Goal: Task Accomplishment & Management: Use online tool/utility

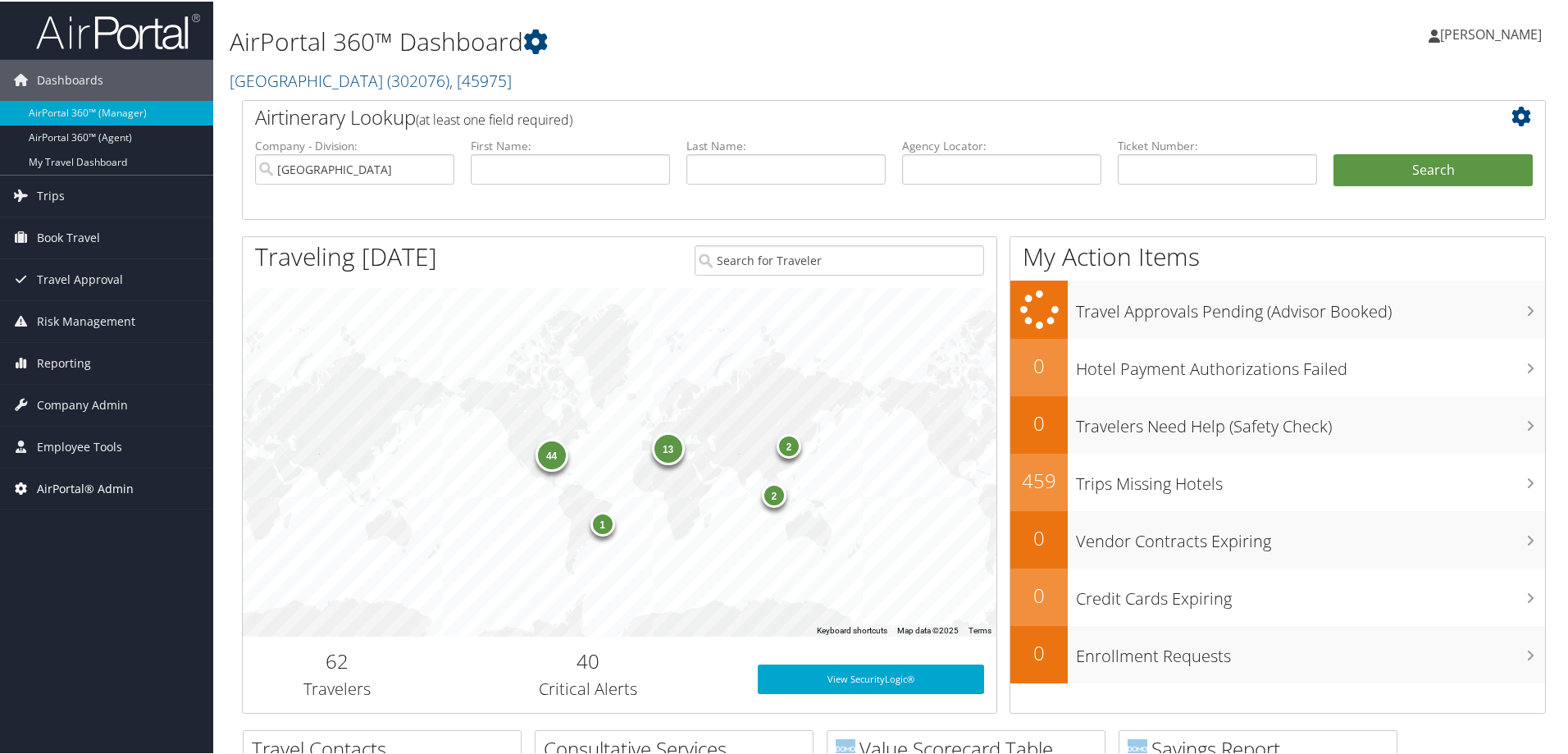
click at [107, 493] on span "AirPortal® Admin" at bounding box center [85, 487] width 96 height 41
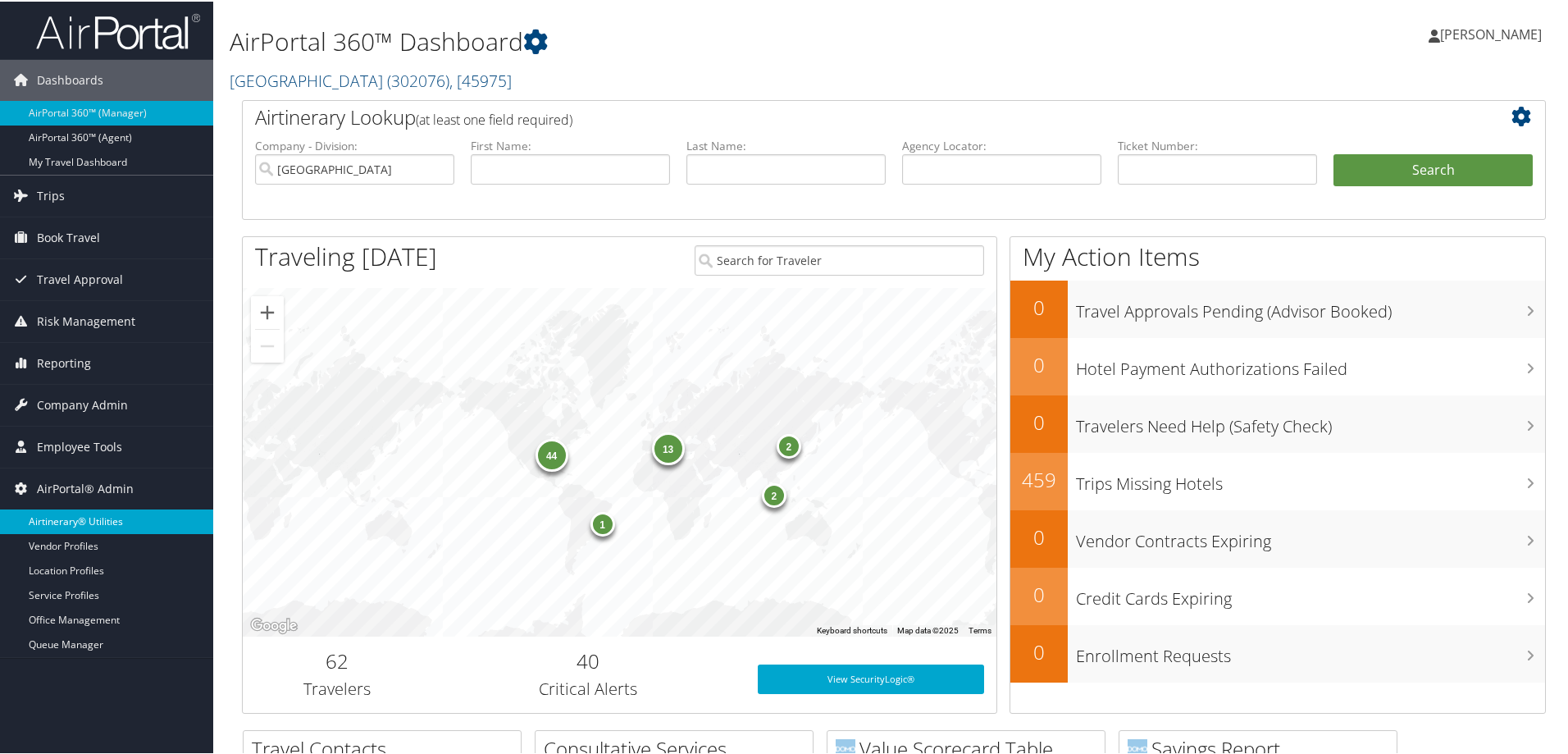
click at [107, 514] on link "Airtinerary® Utilities" at bounding box center [106, 520] width 213 height 25
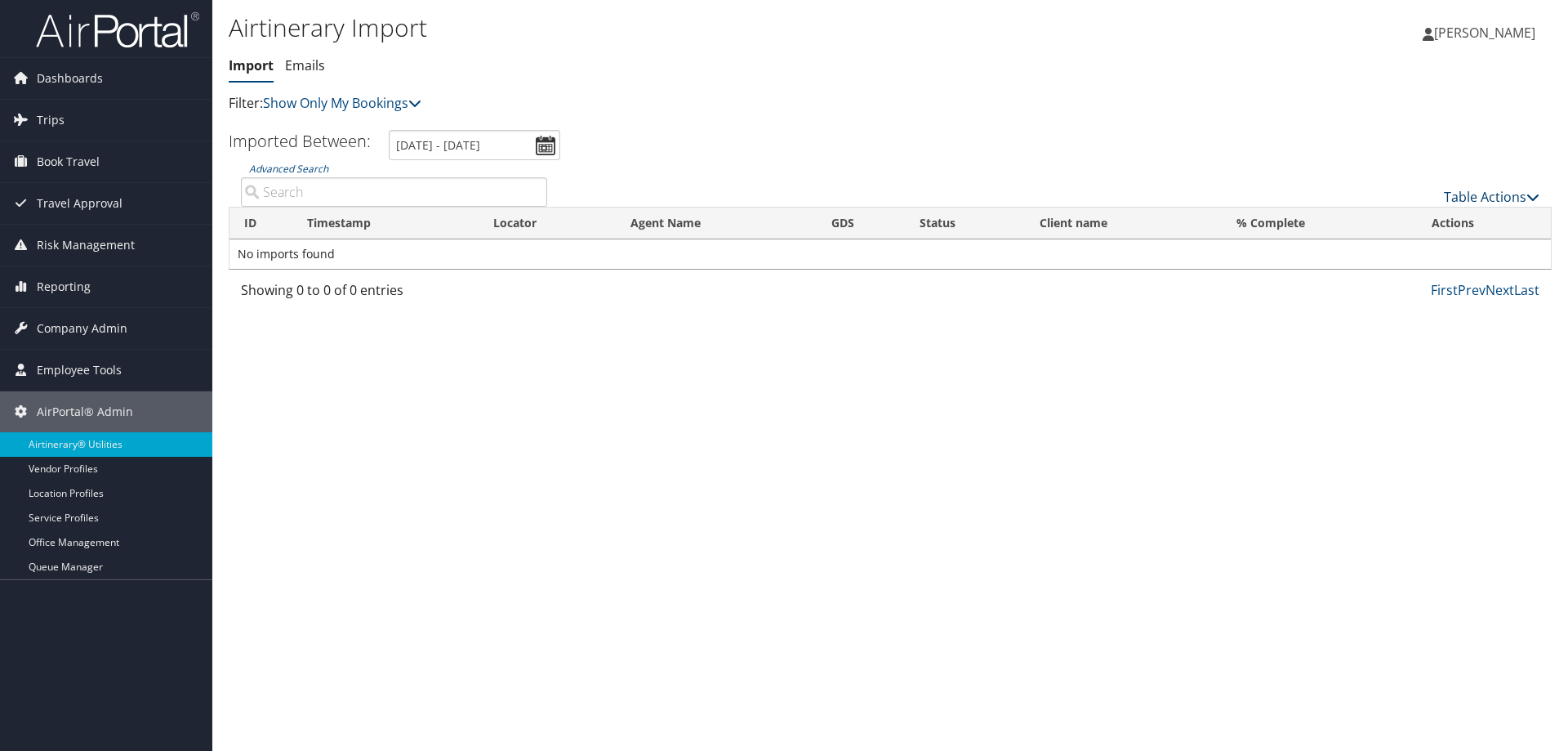
click at [1486, 196] on link "Table Actions" at bounding box center [1492, 196] width 96 height 18
click at [1386, 257] on link "Import Itinerary" at bounding box center [1437, 250] width 215 height 28
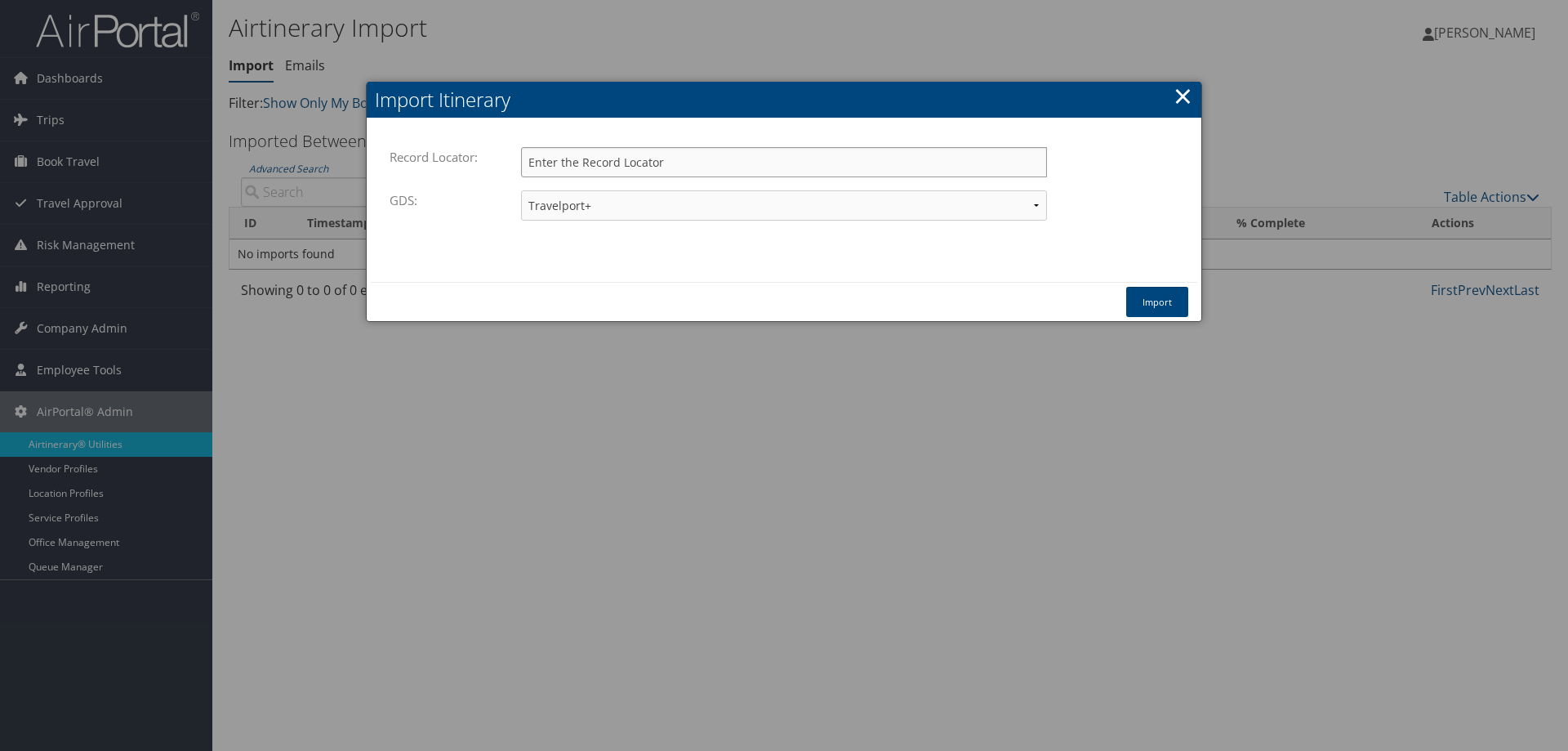
click at [645, 163] on input "Record Locator:" at bounding box center [784, 162] width 526 height 30
paste input "DL5Q7K"
type input "DL5Q7K"
click at [1147, 300] on button "Import" at bounding box center [1158, 302] width 62 height 30
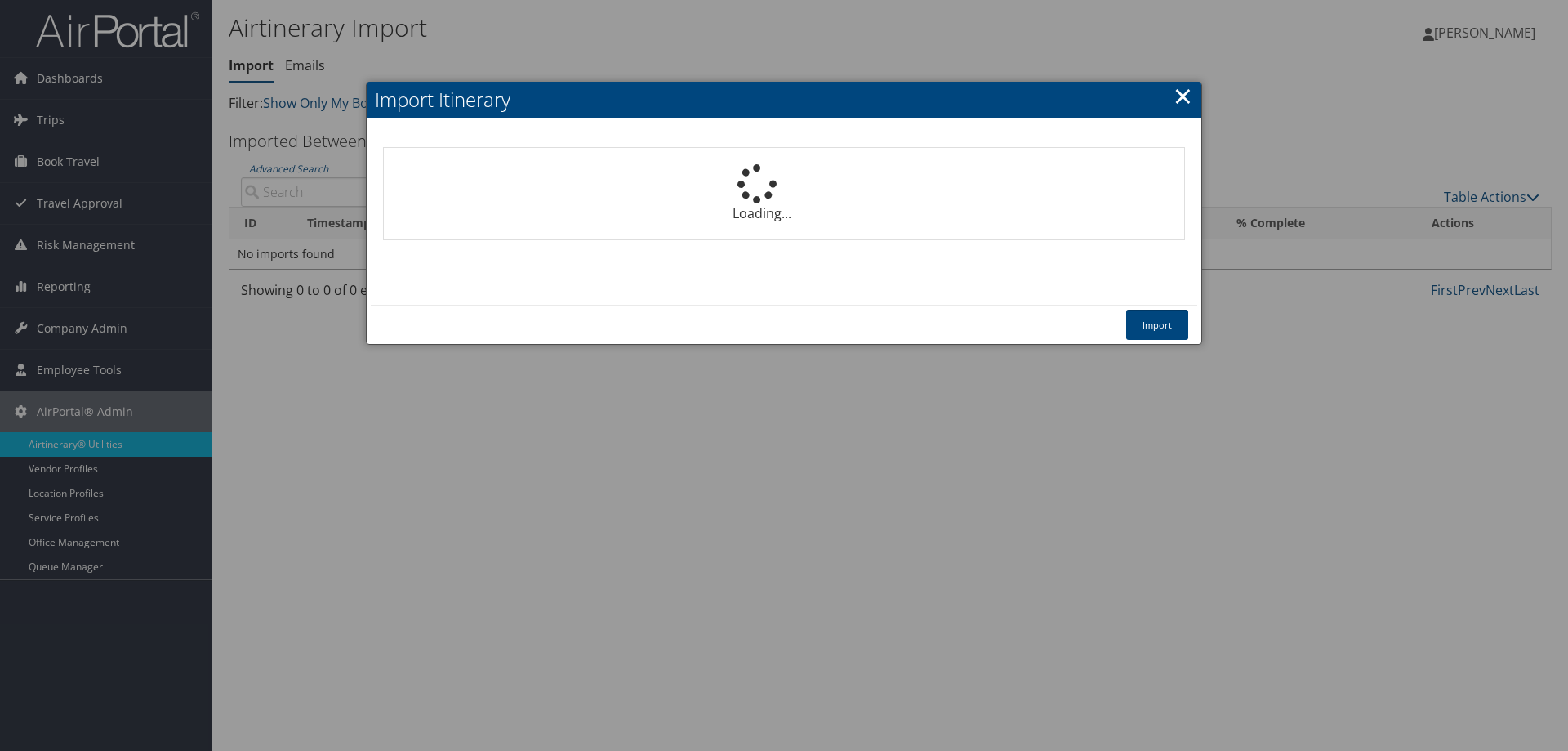
select select "1P"
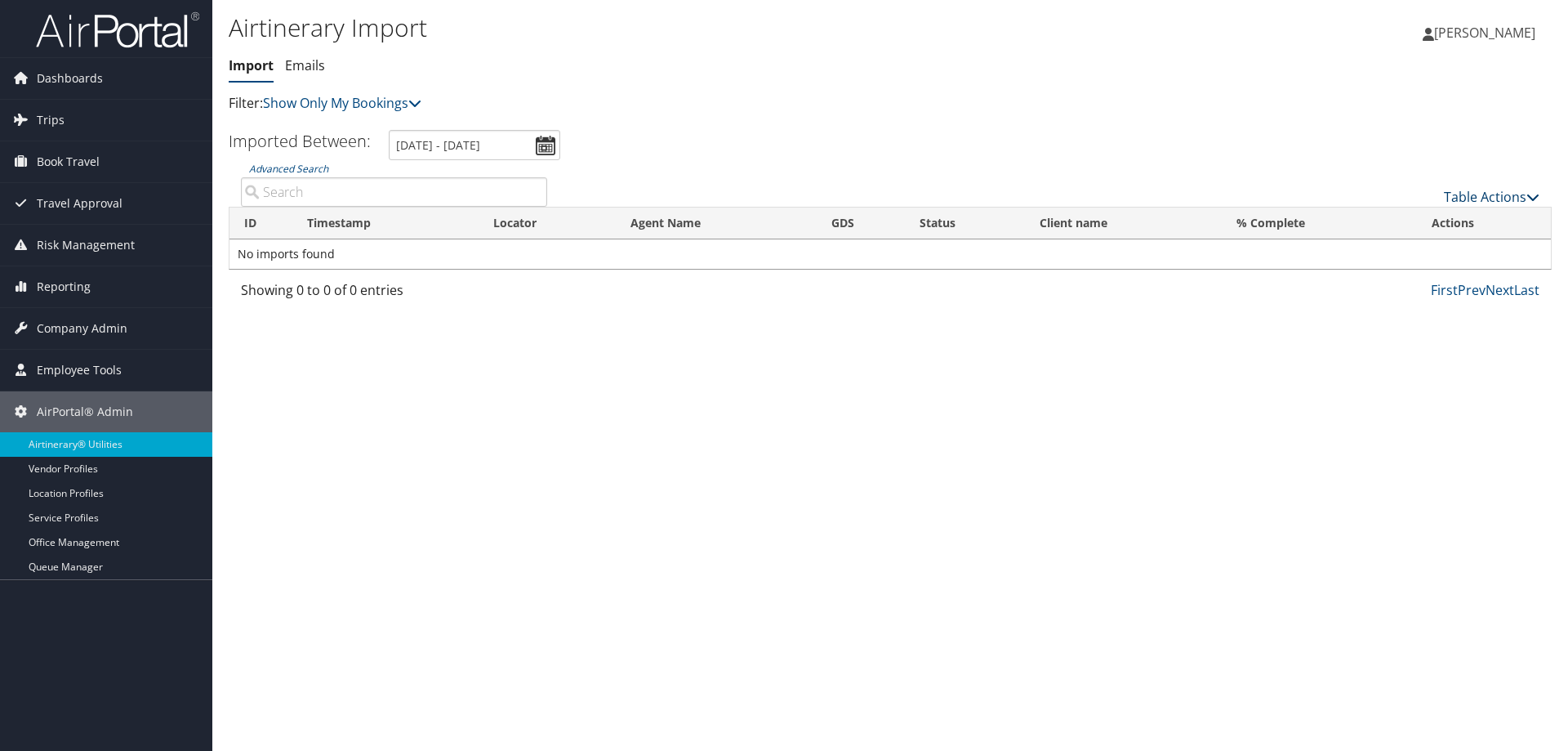
click at [1488, 196] on link "Table Actions" at bounding box center [1492, 196] width 96 height 18
click at [1373, 241] on link "Import Itinerary" at bounding box center [1437, 250] width 215 height 28
select select "1P"
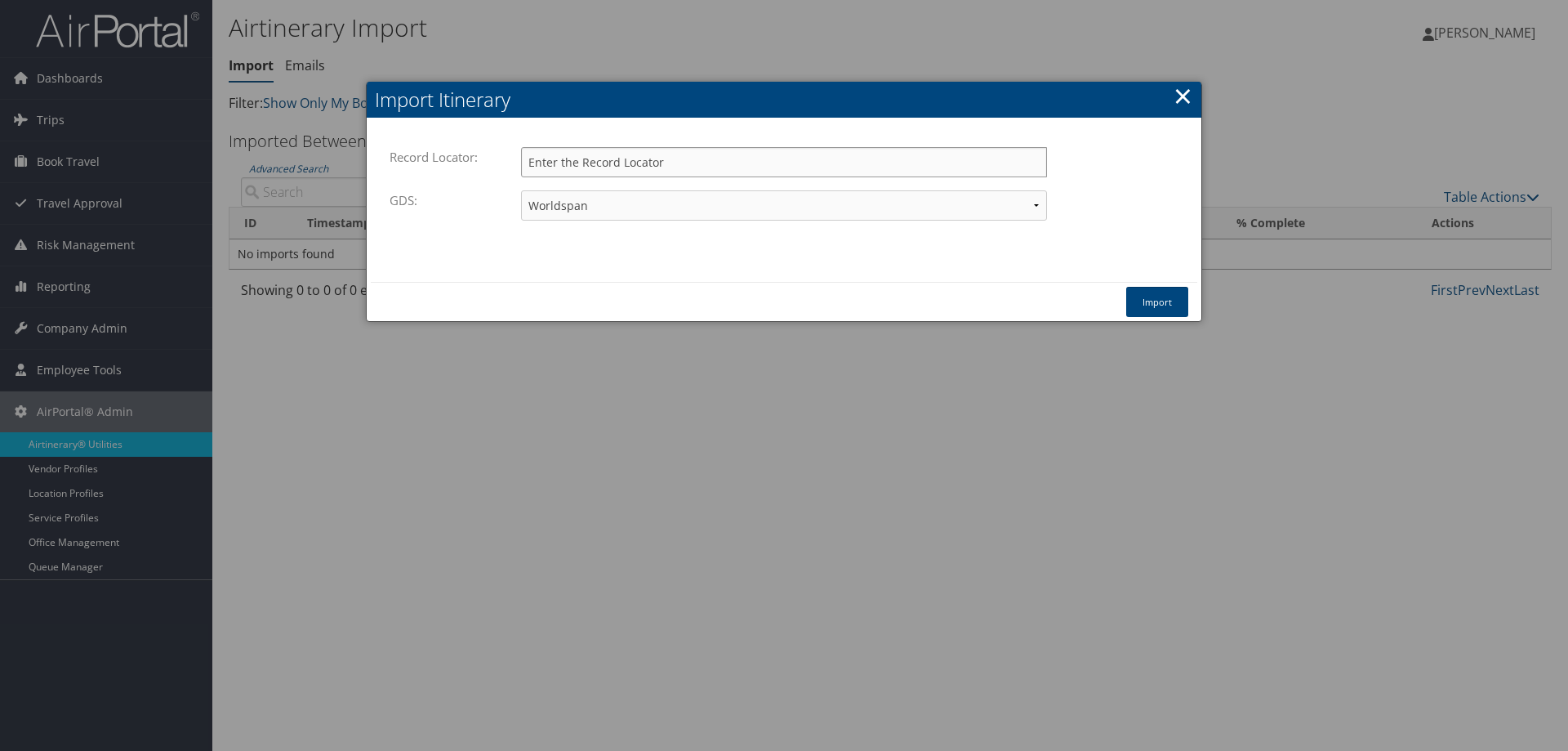
click at [715, 166] on input "Record Locator:" at bounding box center [784, 162] width 526 height 30
type input "dl5q7k"
drag, startPoint x: 1148, startPoint y: 294, endPoint x: 653, endPoint y: 259, distance: 496.2
click at [651, 260] on div "Import Itinerary Record Locator: dl5q7k Please enter a valid record locator. GD…" at bounding box center [784, 202] width 836 height 240
click at [688, 218] on select "Travelport+ Worldspan Apollo Sabre Amadeus" at bounding box center [784, 205] width 526 height 30
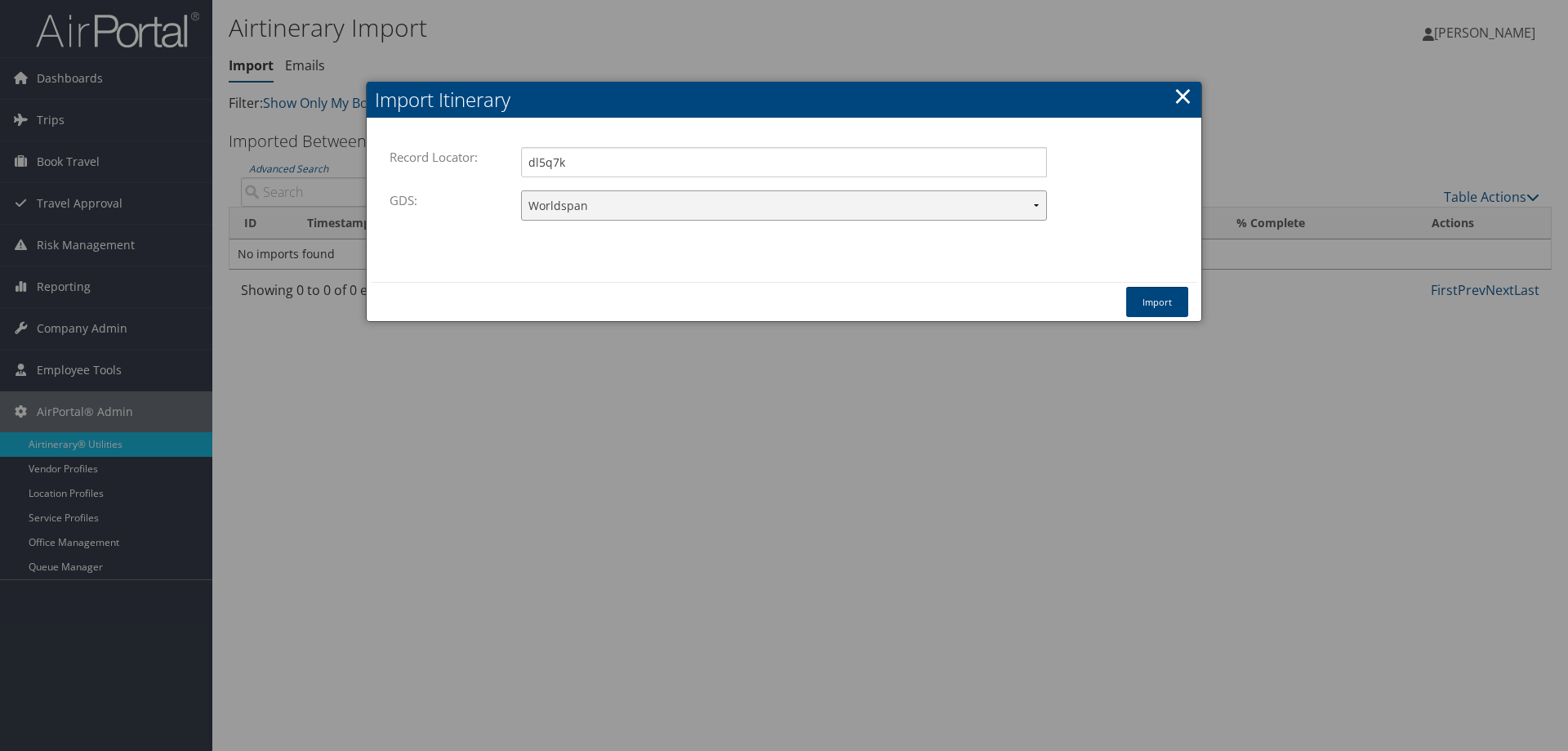
select select "1G"
click at [521, 190] on select "Travelport+ Worldspan Apollo Sabre Amadeus" at bounding box center [784, 205] width 526 height 30
click at [1148, 287] on button "Import" at bounding box center [1158, 302] width 62 height 30
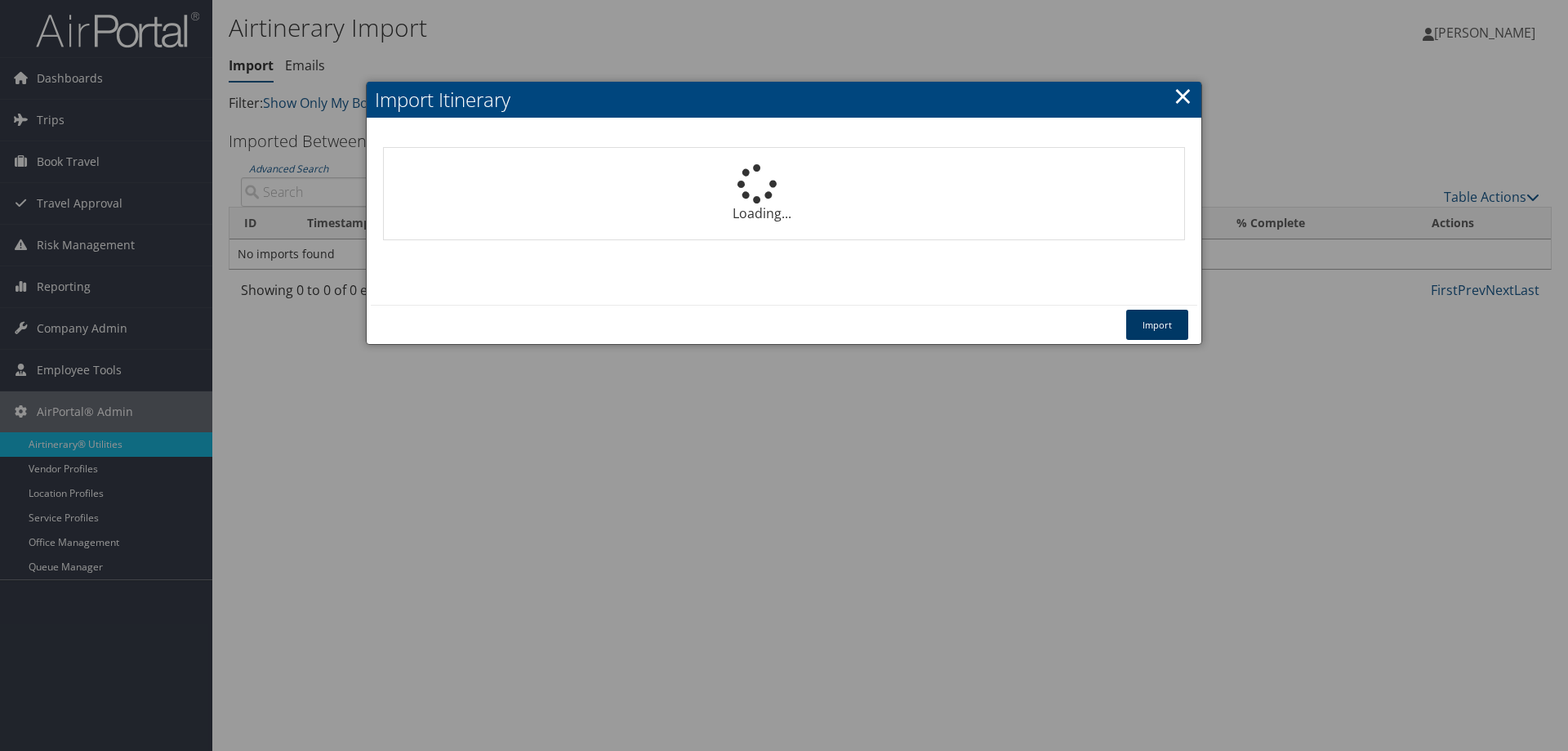
select select "1P"
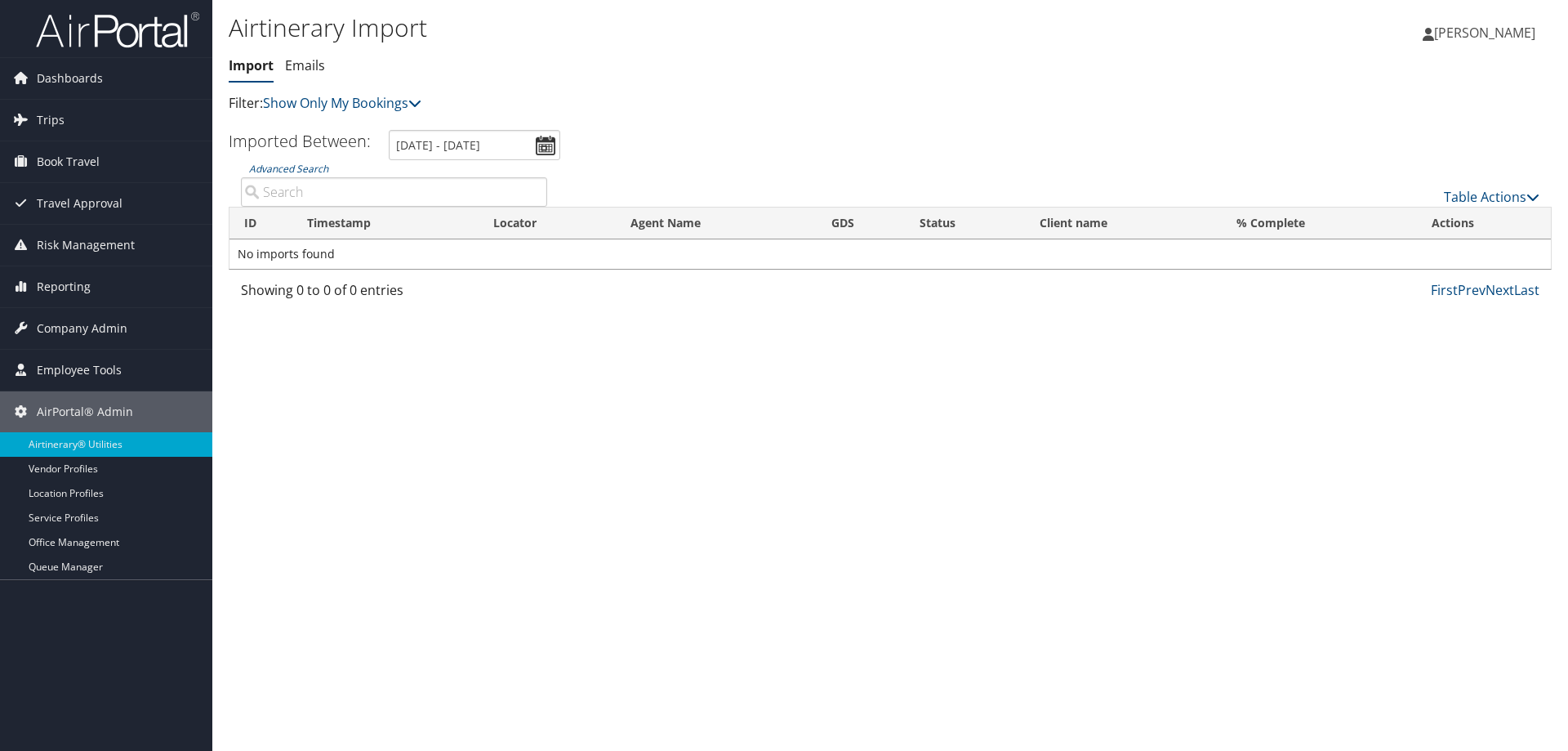
click at [531, 688] on div "Airtinerary Import [GEOGRAPHIC_DATA] Emails Import Emails Filter: Show Only My …" at bounding box center [890, 375] width 1356 height 751
click at [1471, 195] on link "Table Actions" at bounding box center [1492, 196] width 96 height 18
click at [1426, 249] on link "Import Itinerary" at bounding box center [1437, 250] width 215 height 28
select select "1P"
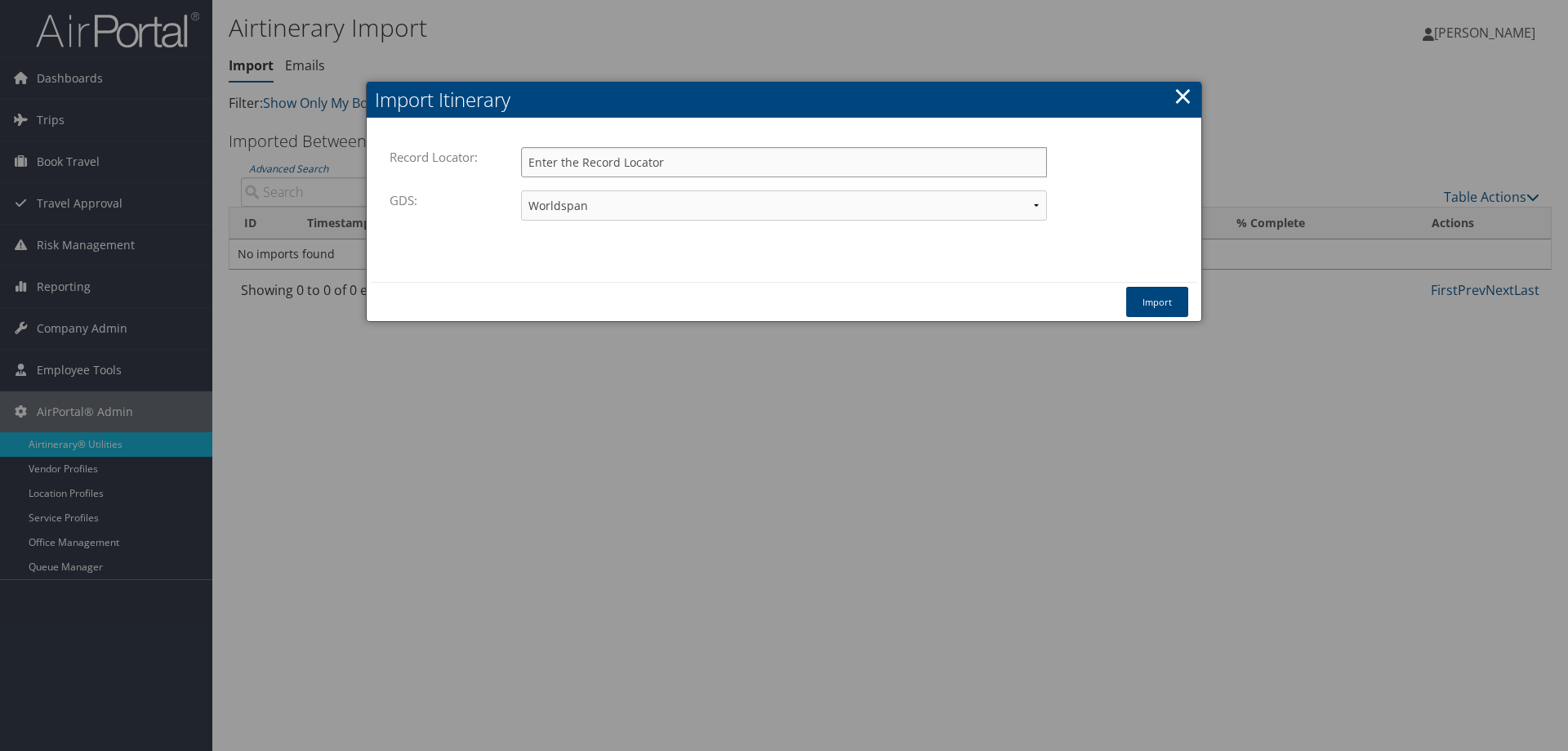
click at [675, 164] on input "Record Locator:" at bounding box center [784, 162] width 526 height 30
paste input "DQ6CFY"
type input "DQ6CFY"
click at [696, 205] on select "Travelport+ Worldspan Apollo Sabre Amadeus" at bounding box center [784, 205] width 526 height 30
select select "1G"
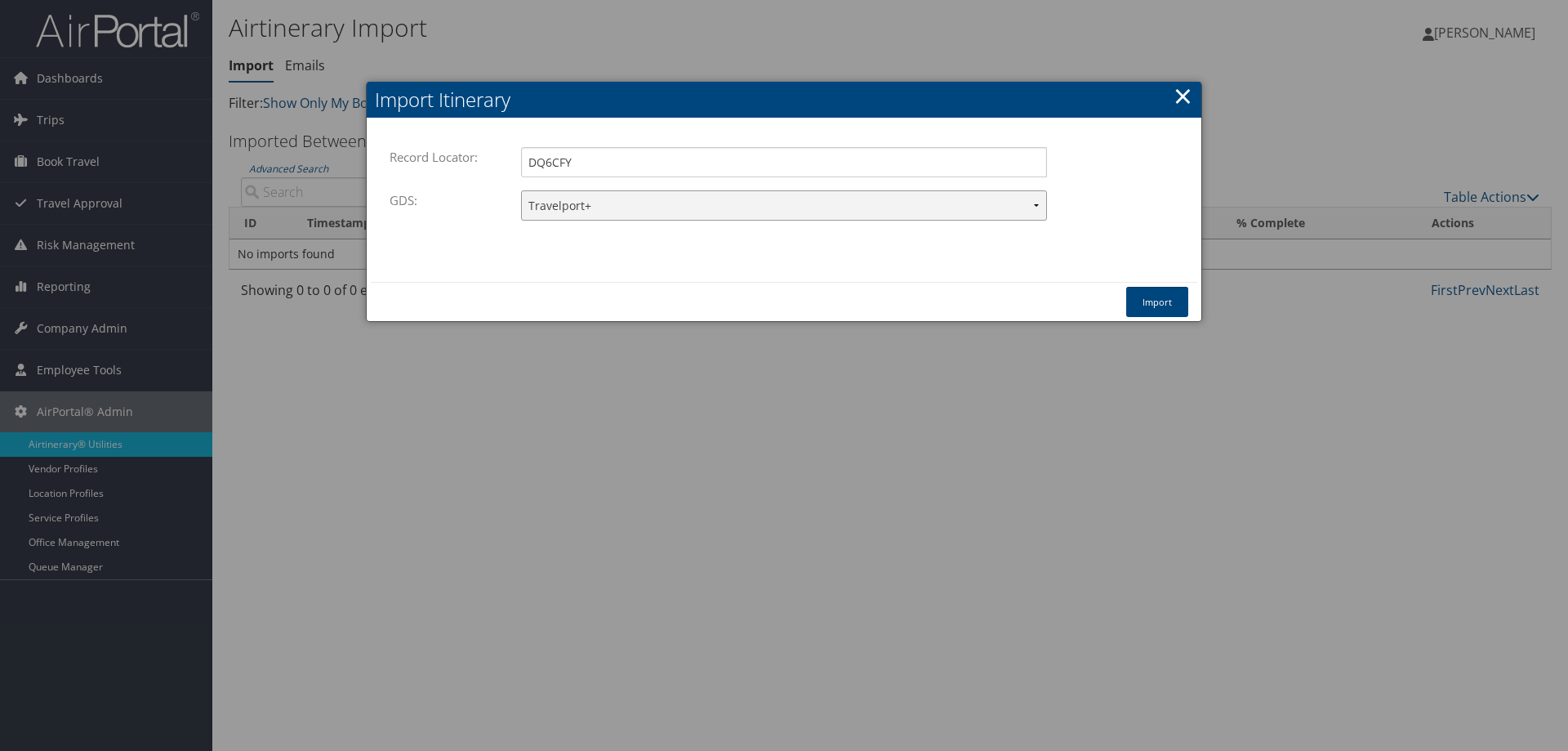
click at [521, 190] on select "Travelport+ Worldspan Apollo Sabre Amadeus" at bounding box center [784, 205] width 526 height 30
click at [1152, 296] on button "Import" at bounding box center [1158, 302] width 62 height 30
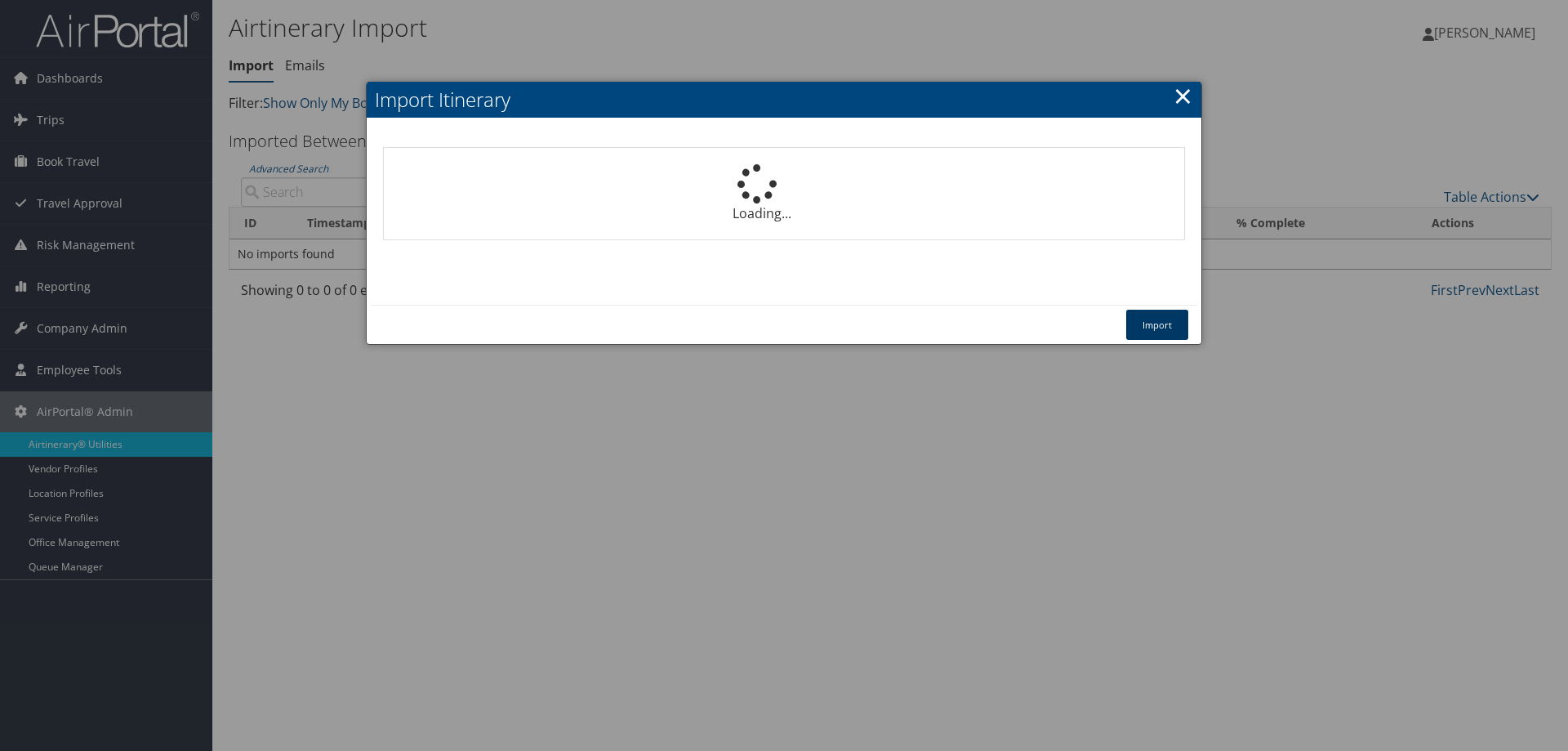
select select "1P"
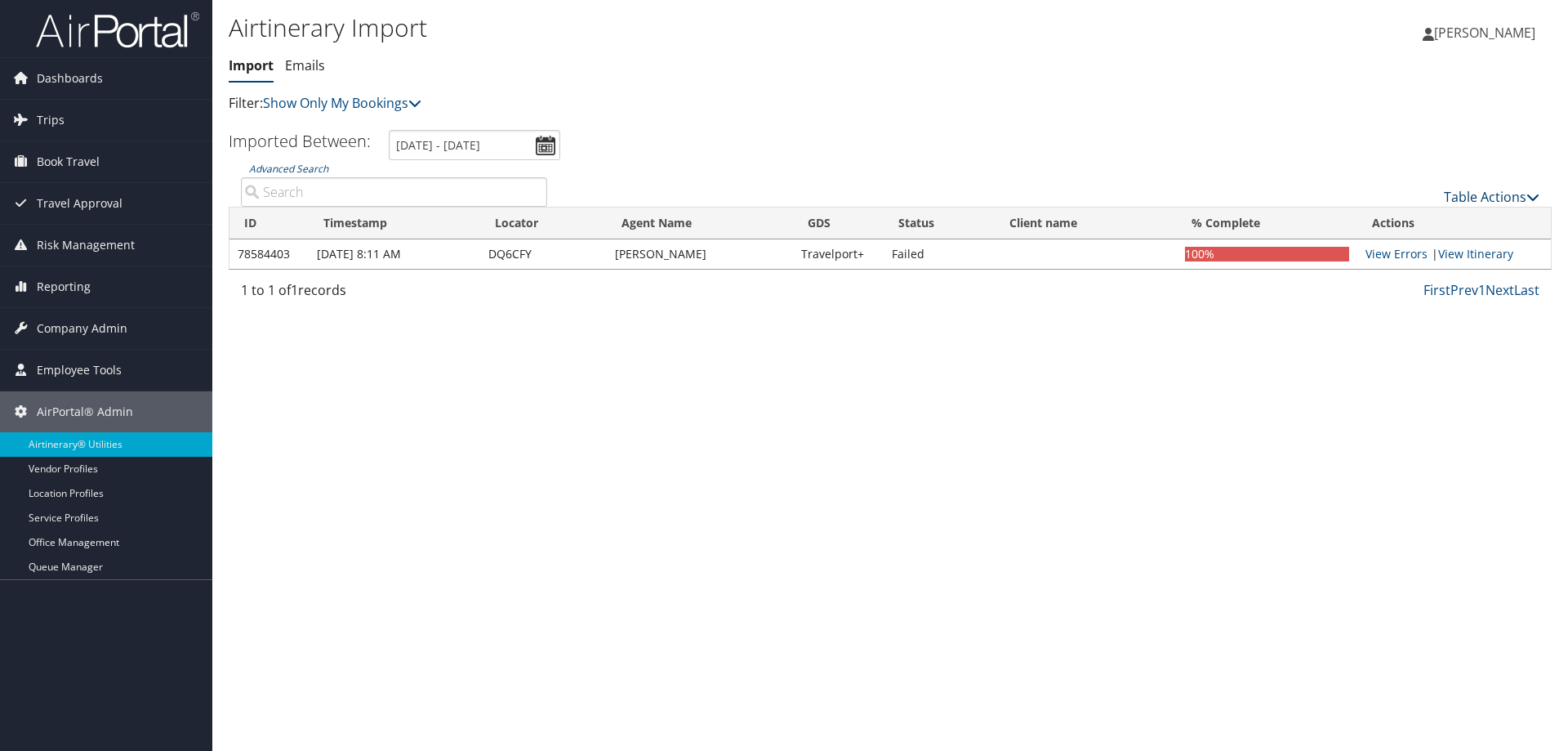
click at [1485, 199] on link "Table Actions" at bounding box center [1492, 196] width 96 height 18
click at [1402, 262] on link "Import Itinerary" at bounding box center [1437, 250] width 215 height 28
select select "1P"
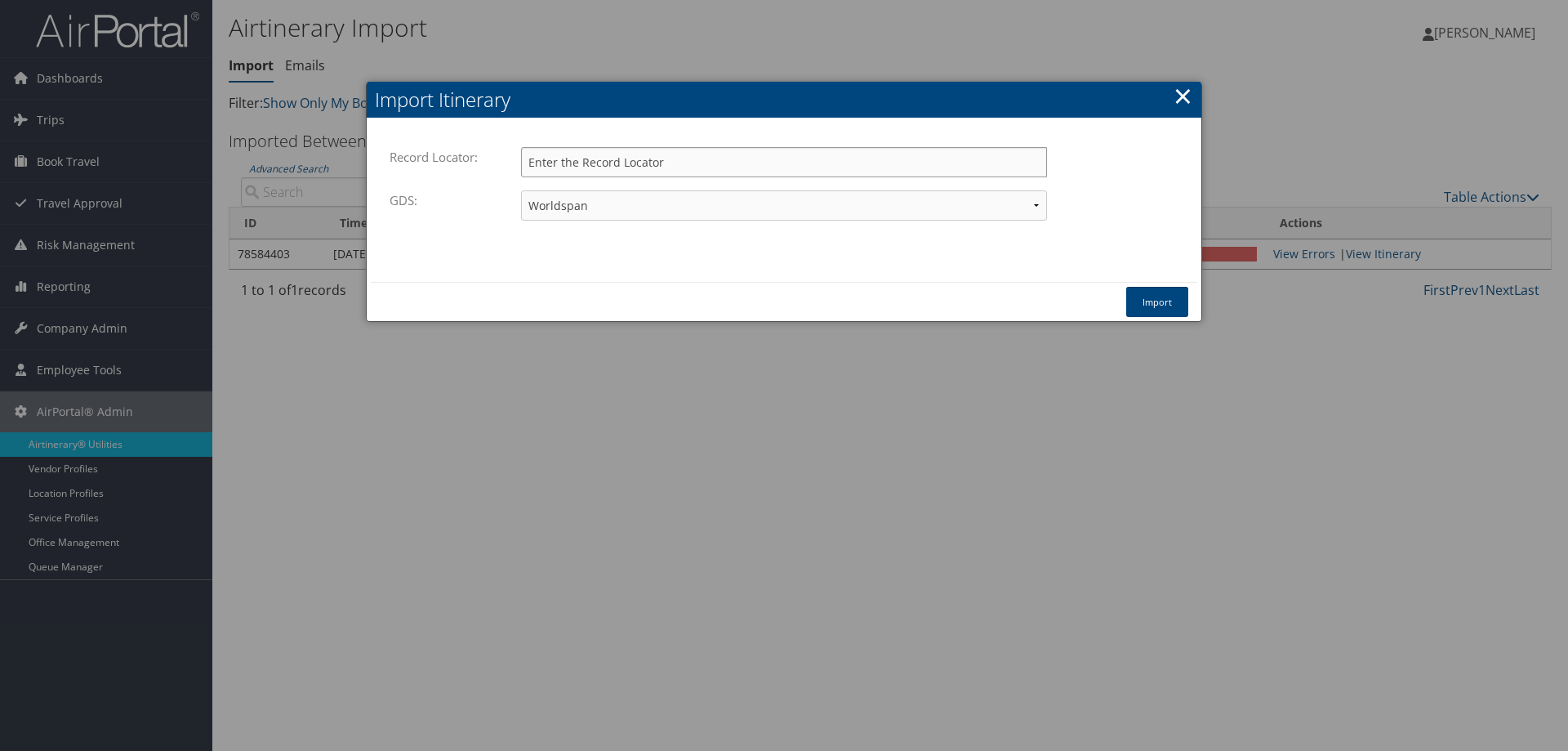
click at [712, 157] on input "Record Locator:" at bounding box center [784, 162] width 526 height 30
paste input "DQ4ZM4"
type input "DQ4ZM4"
click at [786, 206] on select "Travelport+ Worldspan Apollo Sabre Amadeus" at bounding box center [784, 205] width 526 height 30
select select "1G"
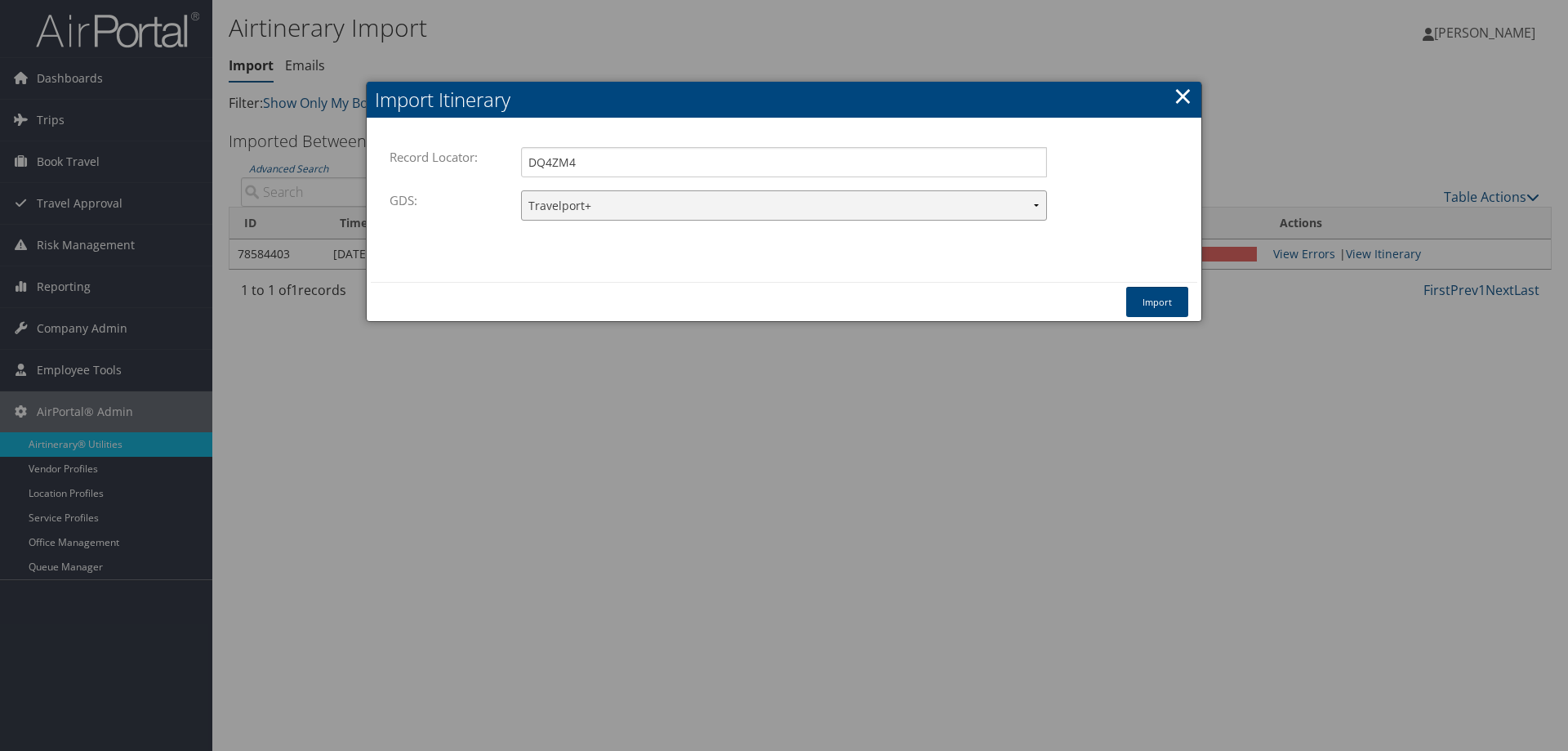
click at [521, 190] on select "Travelport+ Worldspan Apollo Sabre Amadeus" at bounding box center [784, 205] width 526 height 30
click at [1168, 305] on button "Import" at bounding box center [1158, 302] width 62 height 30
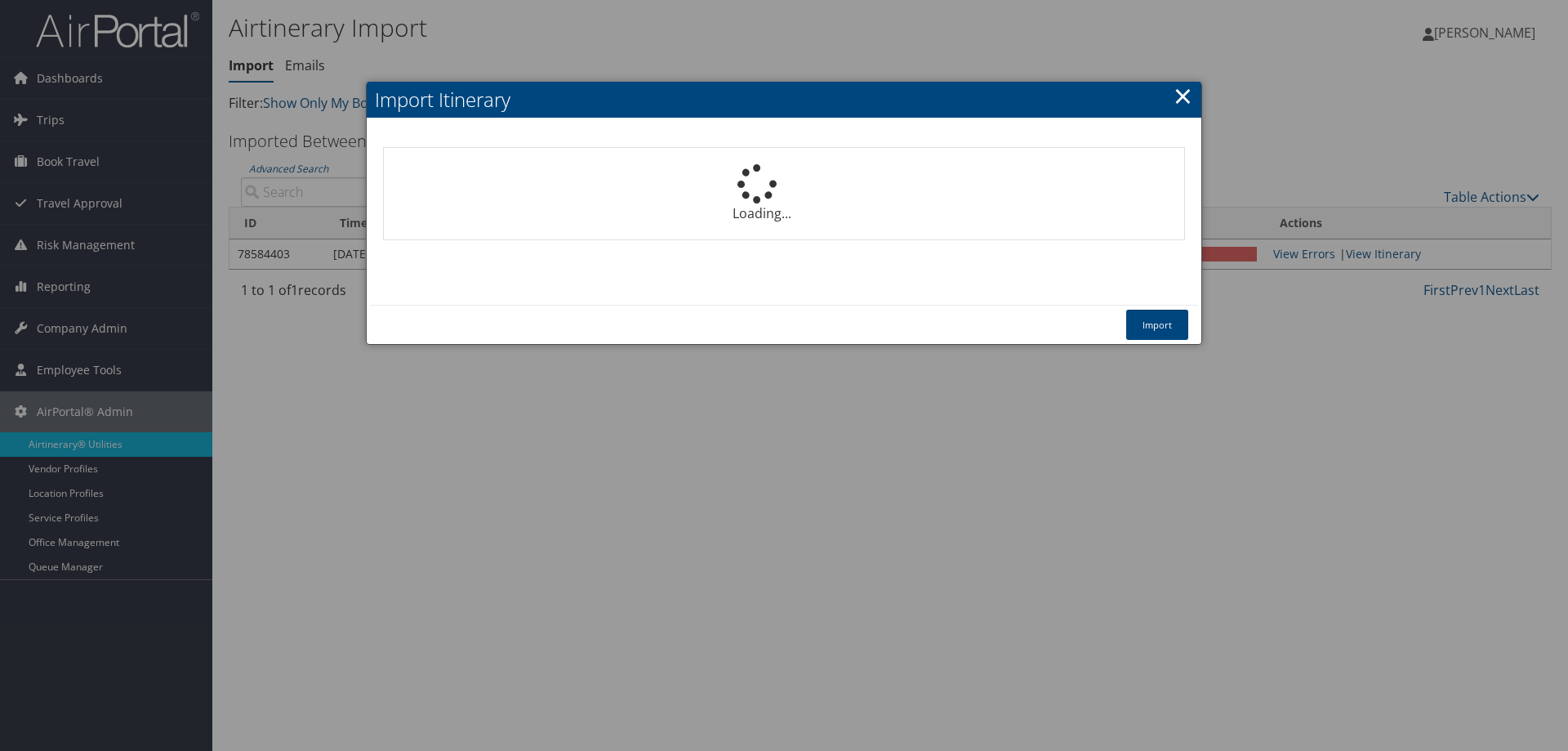
select select "1P"
